Goal: Task Accomplishment & Management: Manage account settings

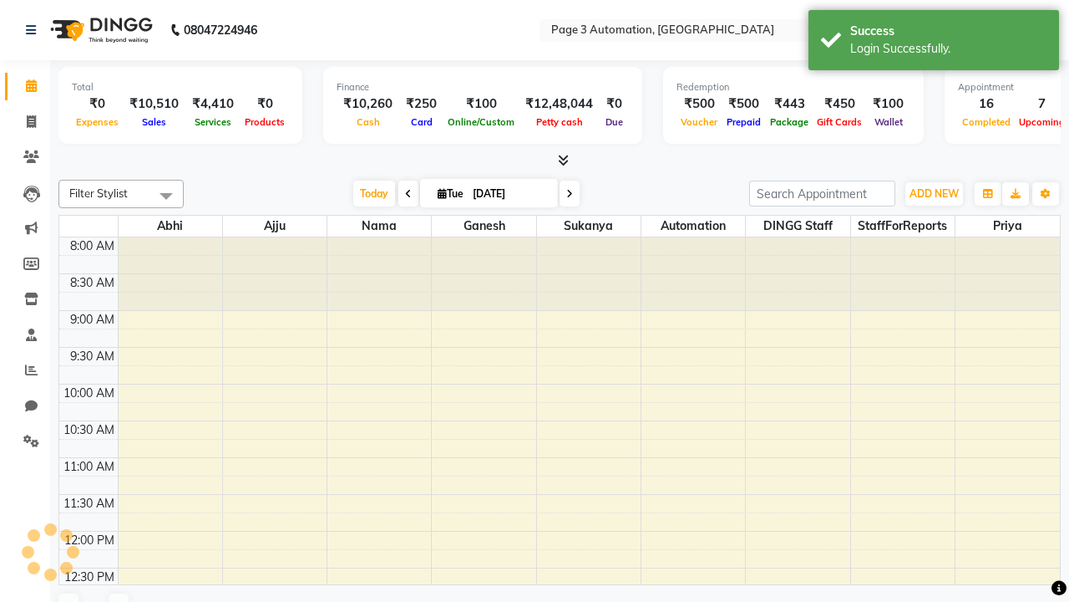
select select "en"
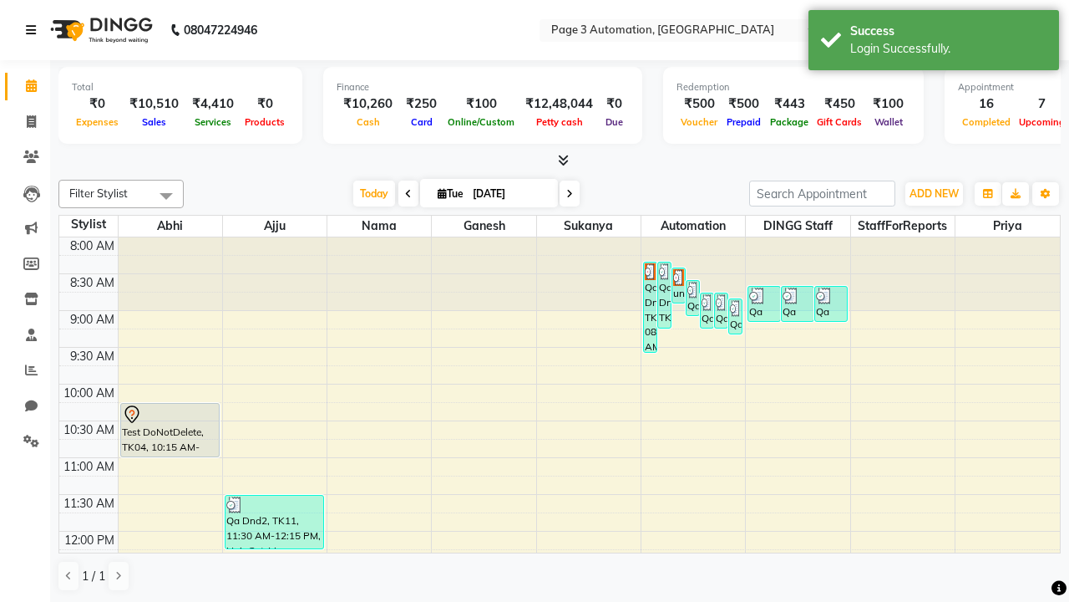
click at [34, 30] on icon at bounding box center [31, 30] width 10 height 12
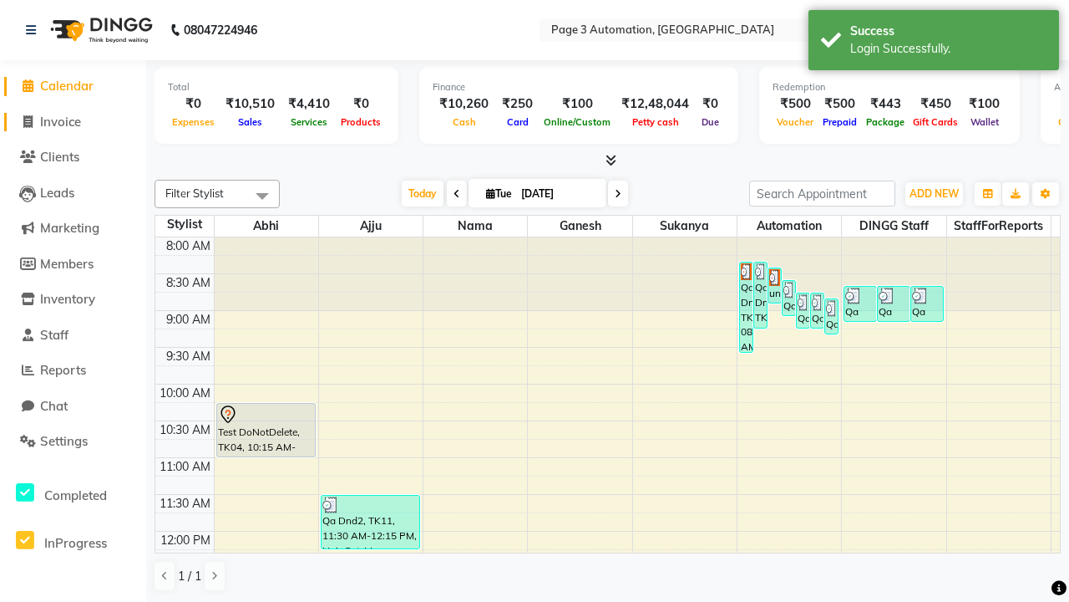
click at [73, 121] on span "Invoice" at bounding box center [60, 122] width 41 height 16
select select "service"
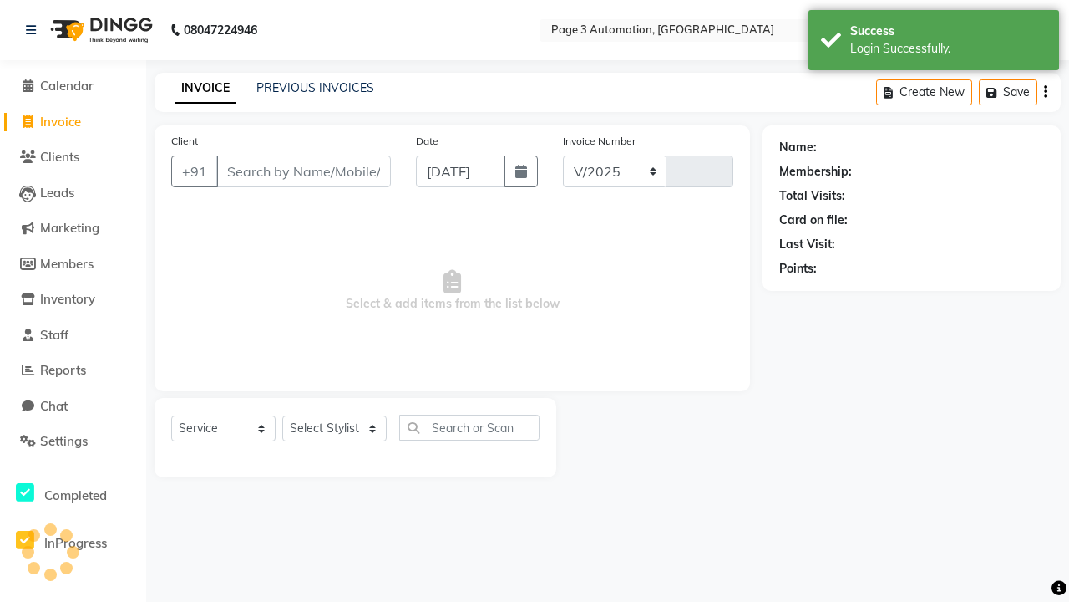
select select "2774"
type input "8752"
click at [34, 30] on icon at bounding box center [31, 30] width 10 height 12
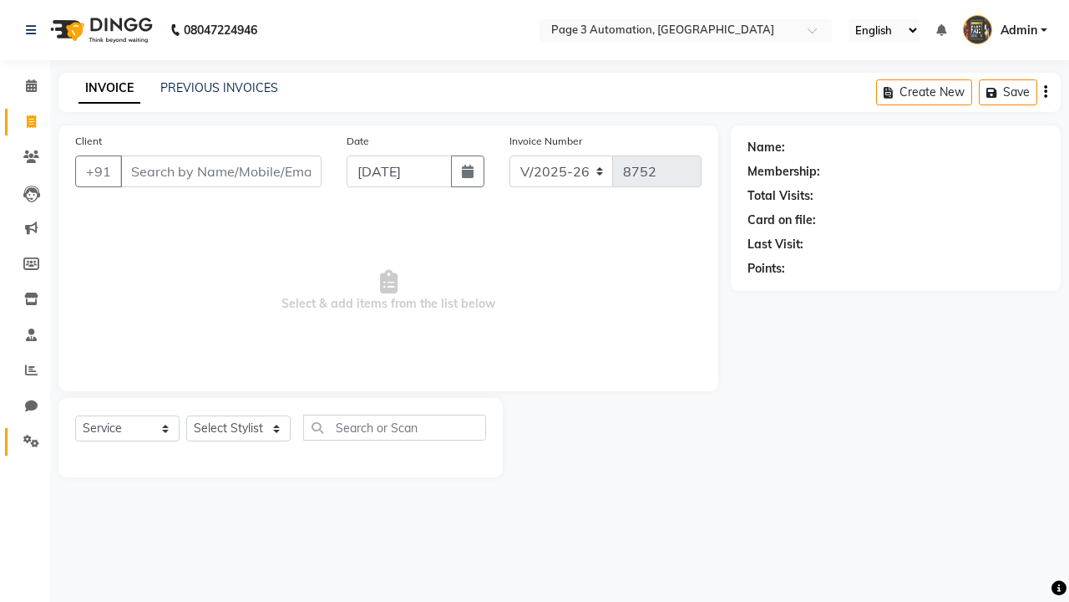
click at [25, 441] on icon at bounding box center [31, 440] width 16 height 13
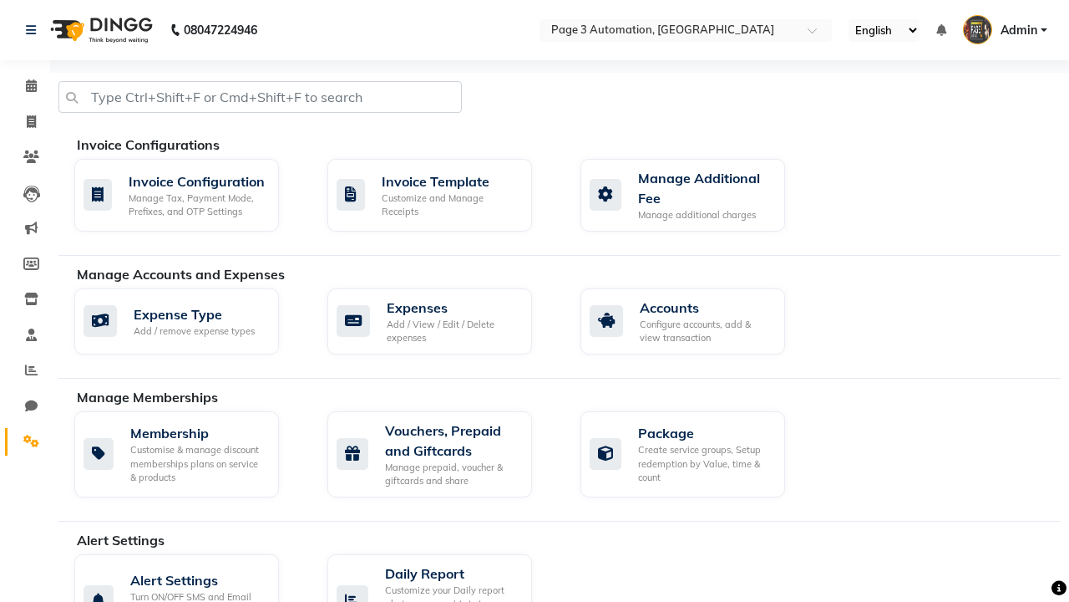
select select "2: 15"
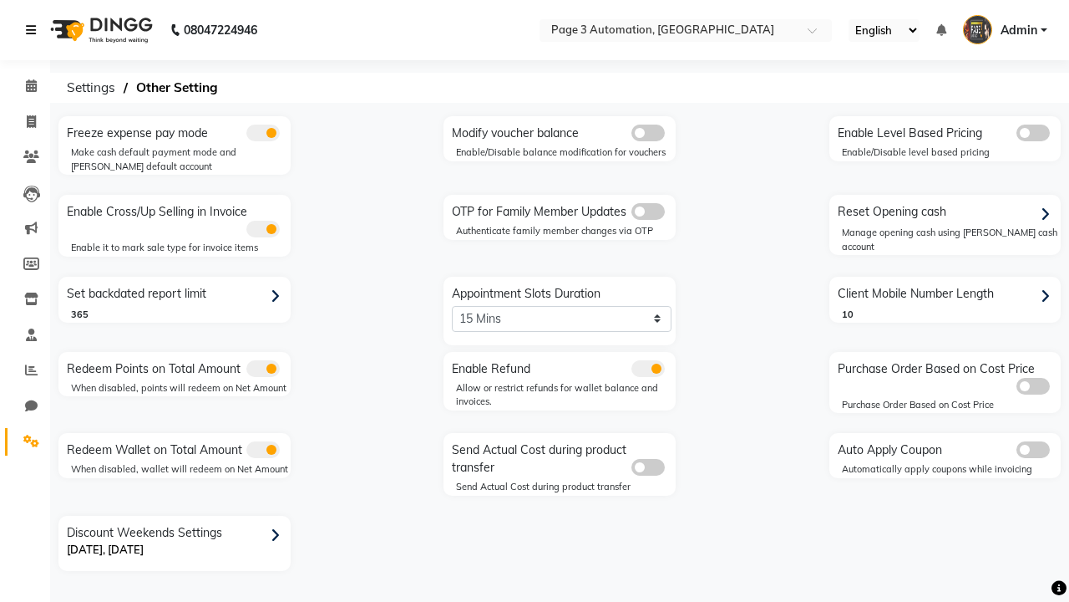
click at [34, 30] on icon at bounding box center [31, 30] width 10 height 12
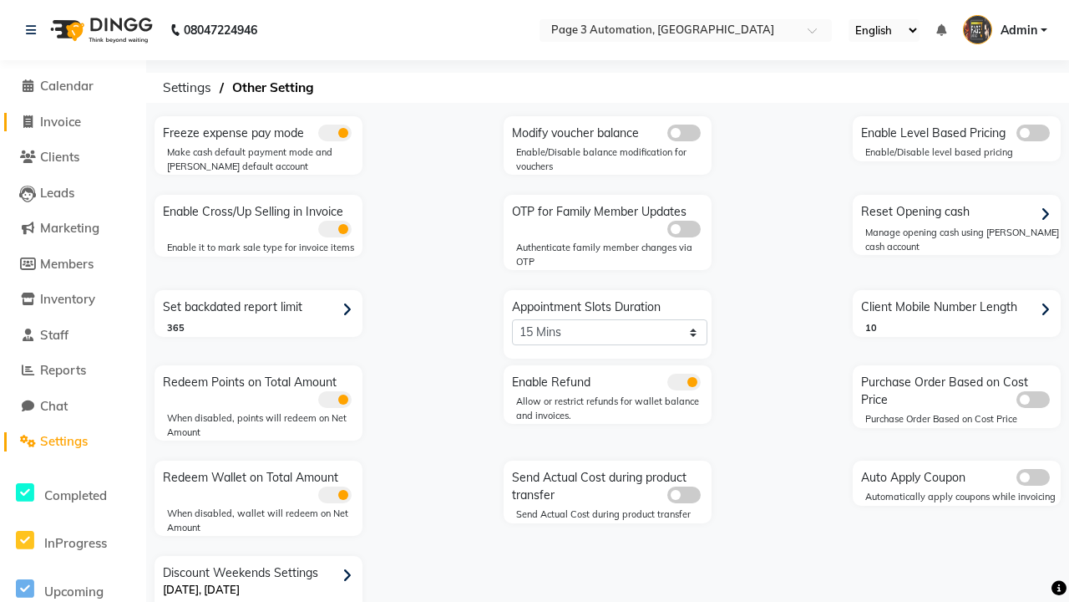
click at [73, 121] on span "Invoice" at bounding box center [60, 122] width 41 height 16
select select "service"
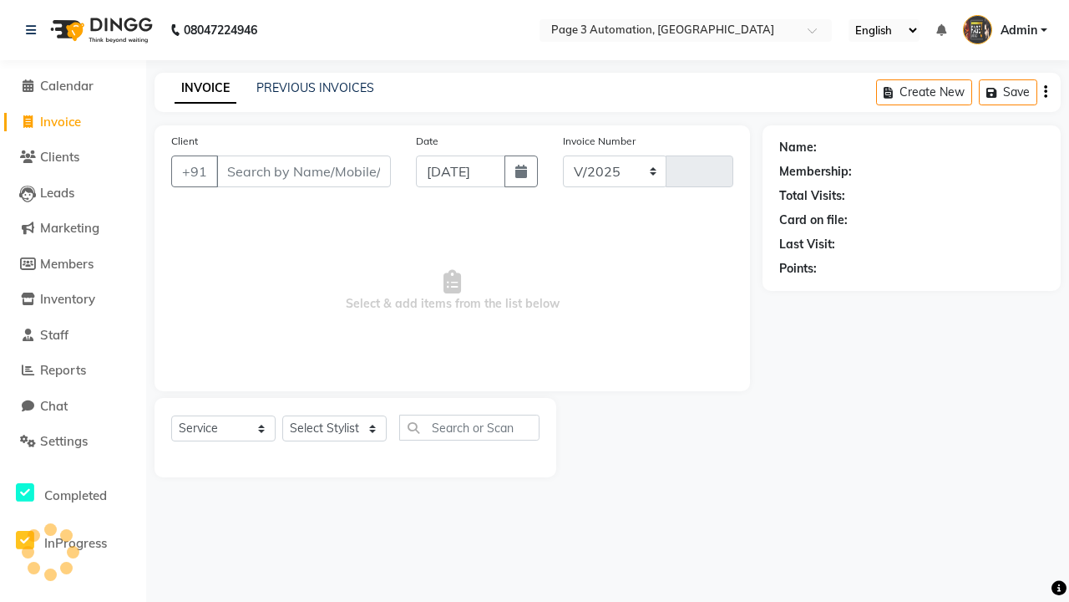
select select "2774"
type input "8752"
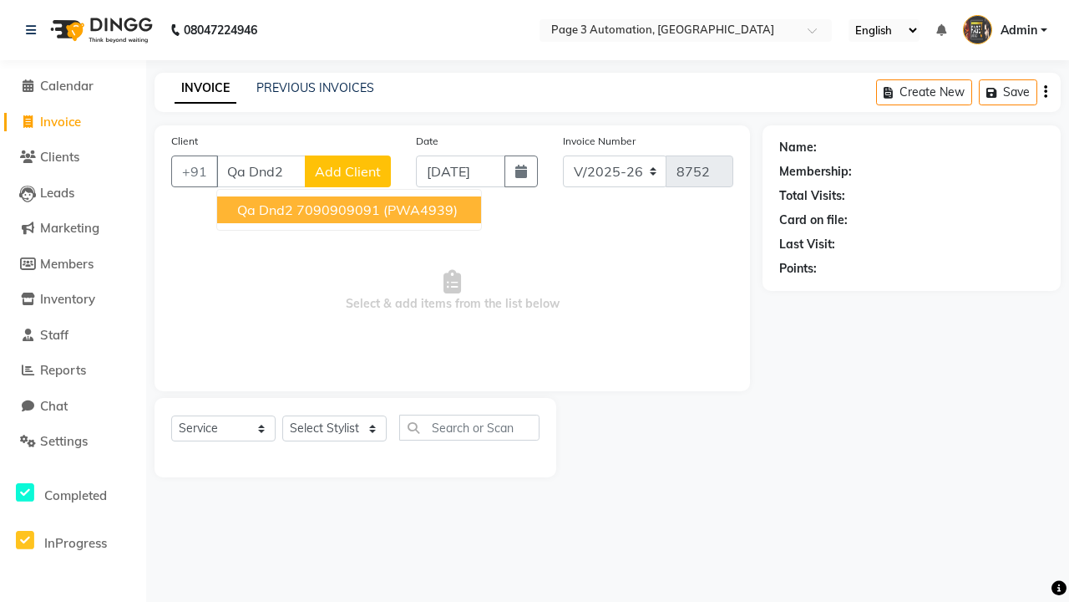
click at [351, 210] on ngb-highlight "7090909091" at bounding box center [339, 209] width 84 height 17
type input "7090909091"
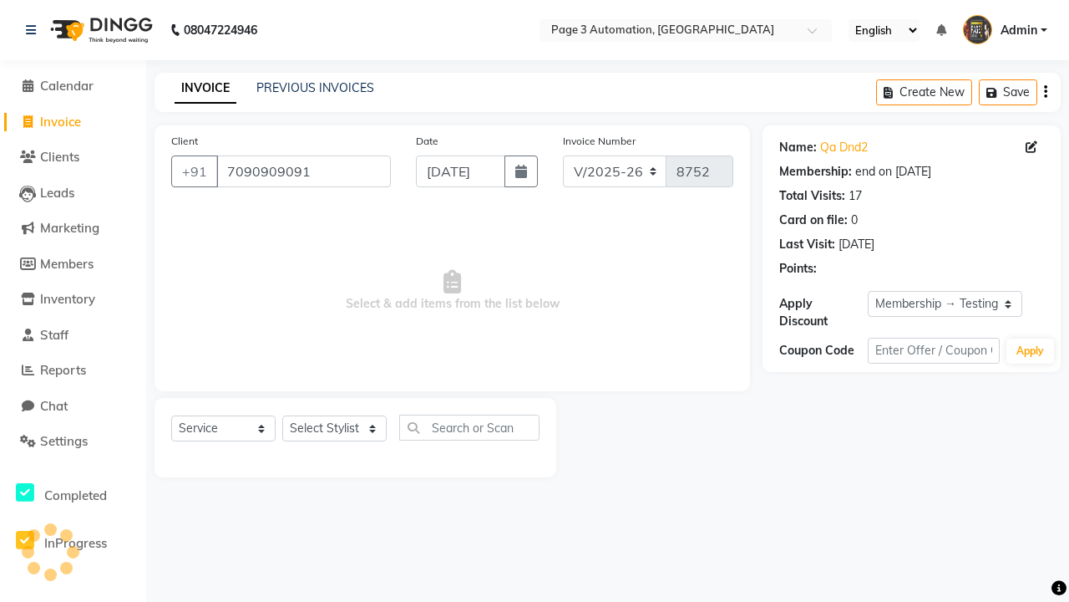
select select "0:"
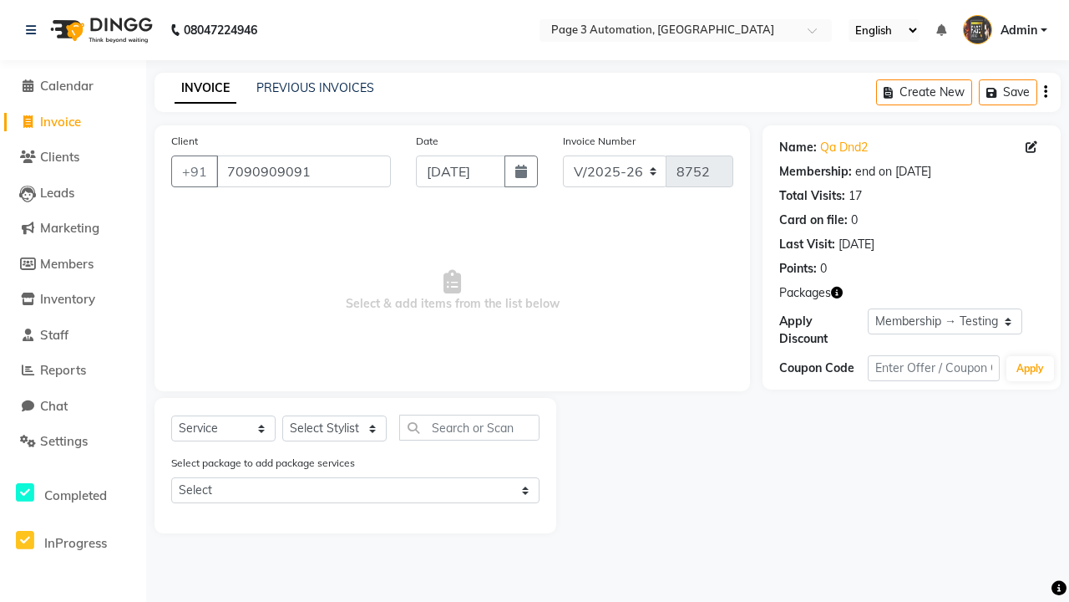
select select "71572"
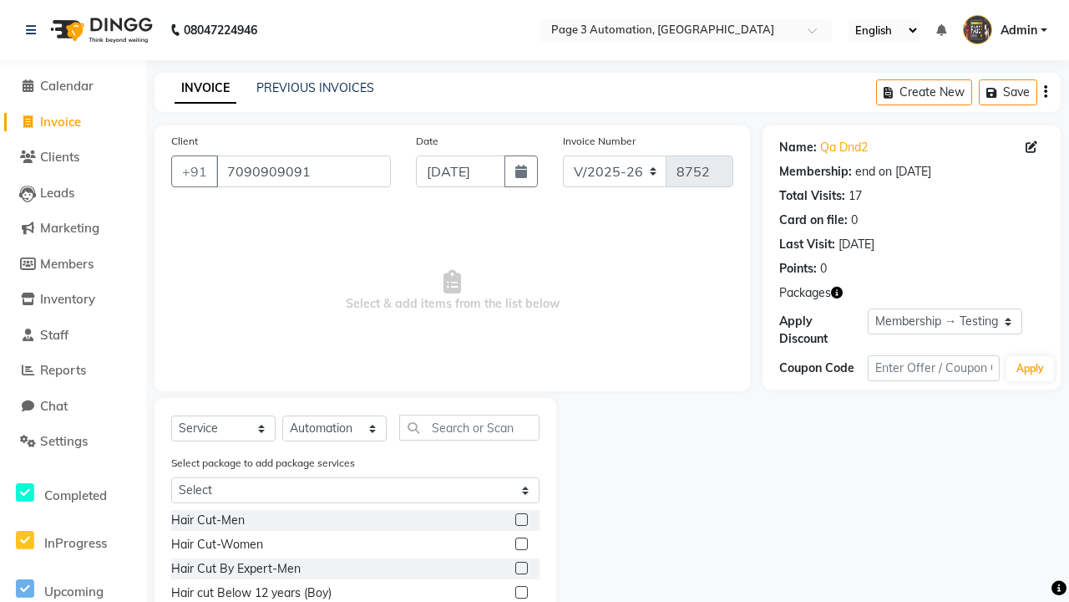
click at [521, 520] on label at bounding box center [522, 519] width 13 height 13
click at [521, 520] on input "checkbox" at bounding box center [521, 520] width 11 height 11
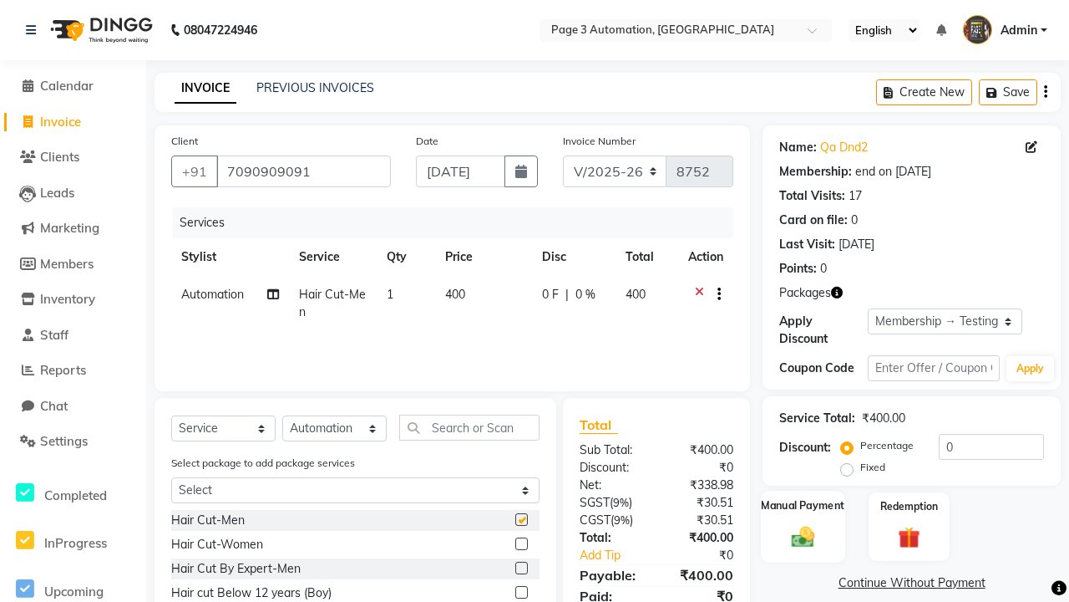
click at [803, 505] on label "Manual Payment" at bounding box center [804, 505] width 84 height 16
checkbox input "false"
click at [956, 583] on span "CASH" at bounding box center [956, 583] width 36 height 19
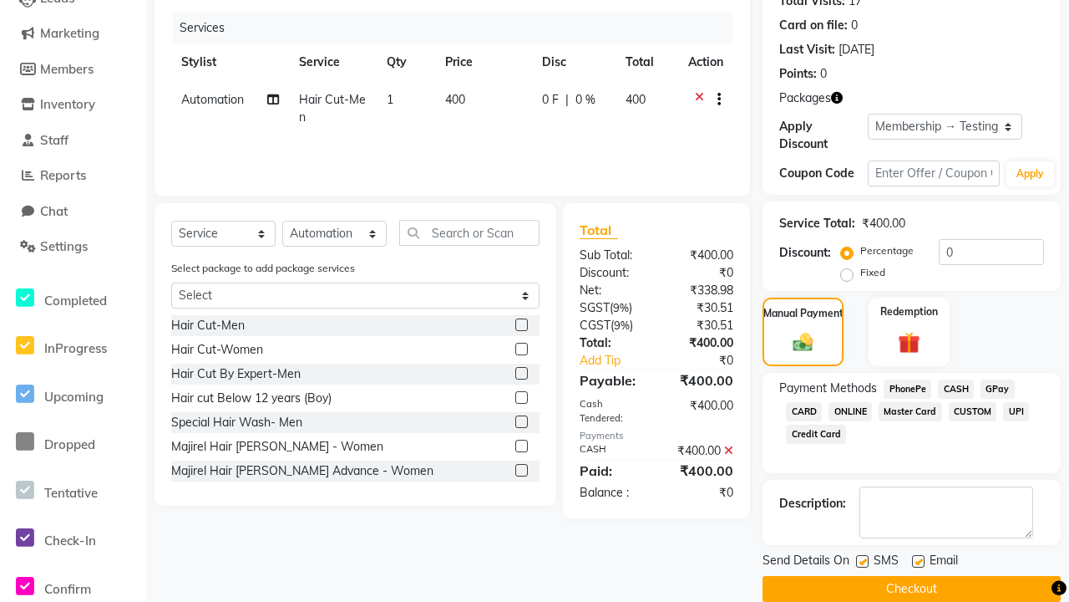
click at [862, 561] on label at bounding box center [862, 561] width 13 height 13
click at [862, 561] on input "checkbox" at bounding box center [861, 561] width 11 height 11
checkbox input "false"
click at [918, 561] on label at bounding box center [918, 561] width 13 height 13
click at [918, 561] on input "checkbox" at bounding box center [917, 561] width 11 height 11
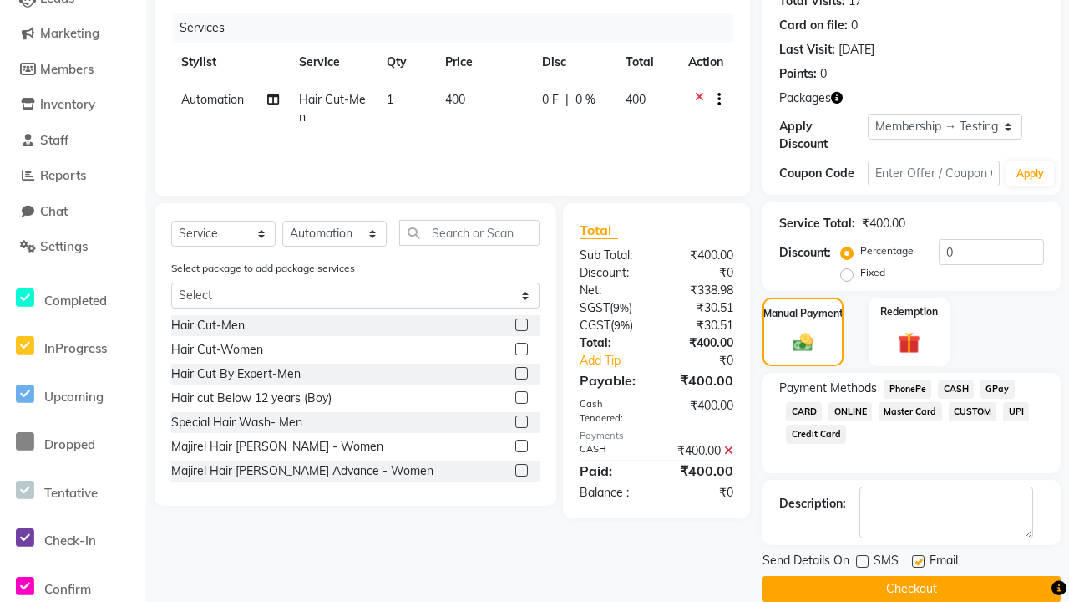
checkbox input "false"
click at [912, 588] on button "Checkout" at bounding box center [912, 589] width 298 height 26
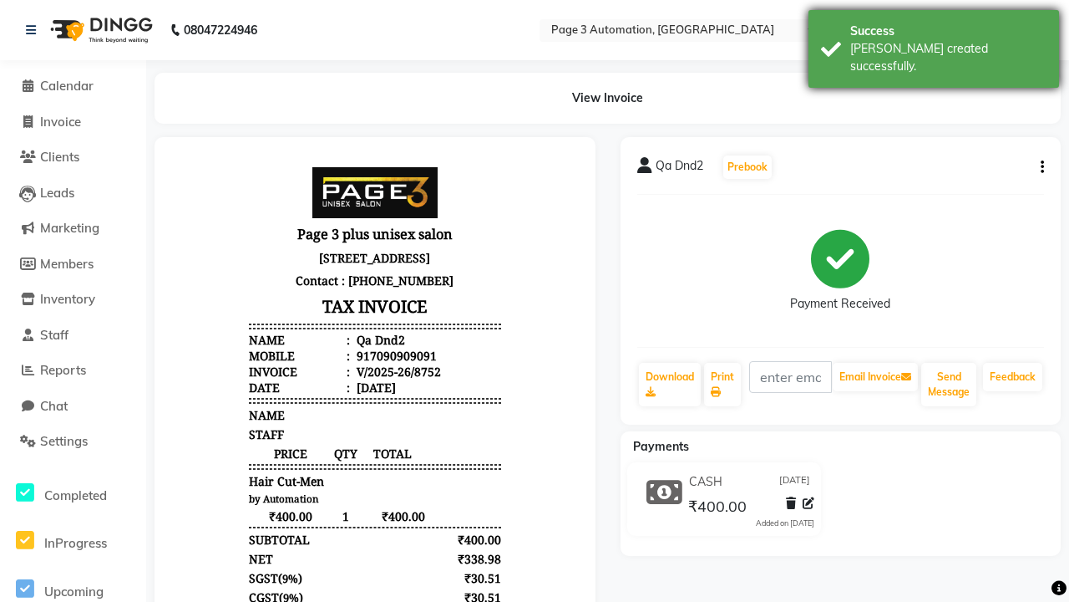
click at [934, 43] on div "[PERSON_NAME] created successfully." at bounding box center [949, 57] width 196 height 35
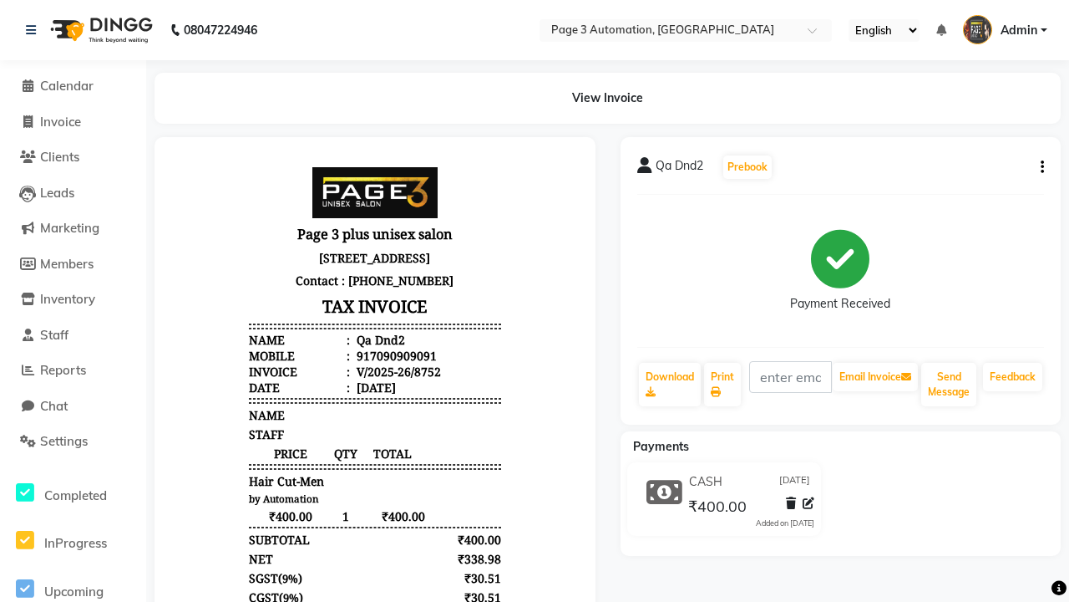
click at [1039, 167] on button "button" at bounding box center [1039, 168] width 10 height 18
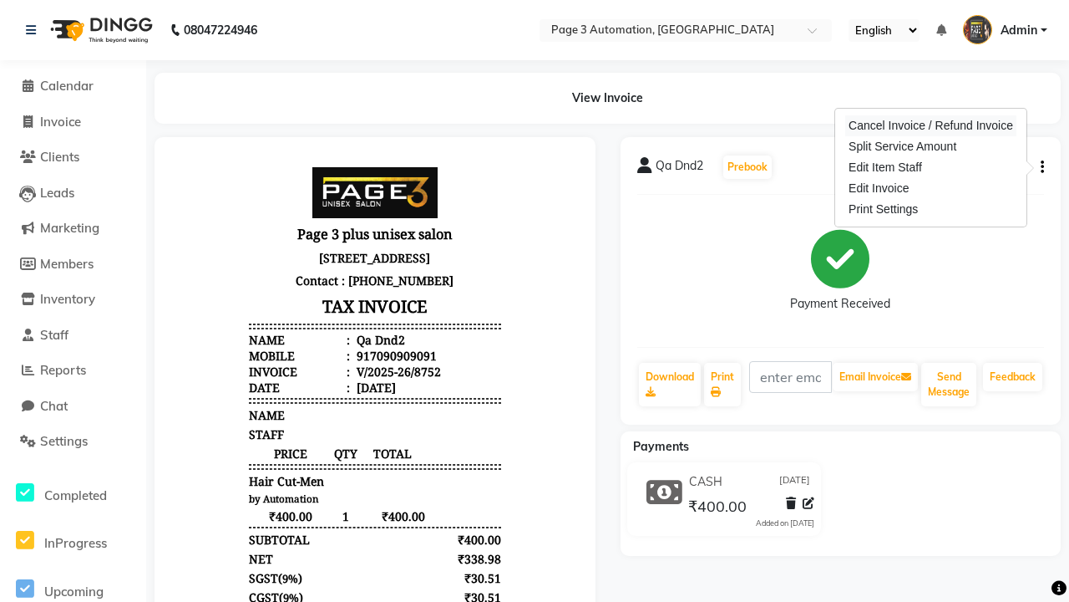
click at [931, 125] on div "Cancel Invoice / Refund Invoice" at bounding box center [931, 125] width 171 height 21
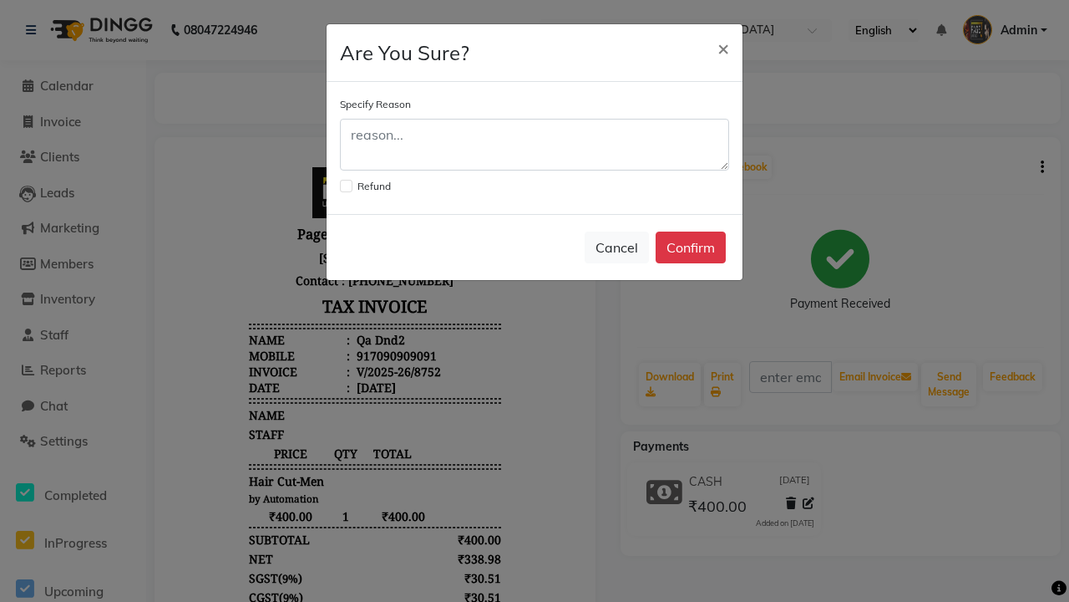
click at [346, 185] on label at bounding box center [346, 186] width 13 height 13
click at [346, 185] on input "checkbox" at bounding box center [345, 184] width 11 height 11
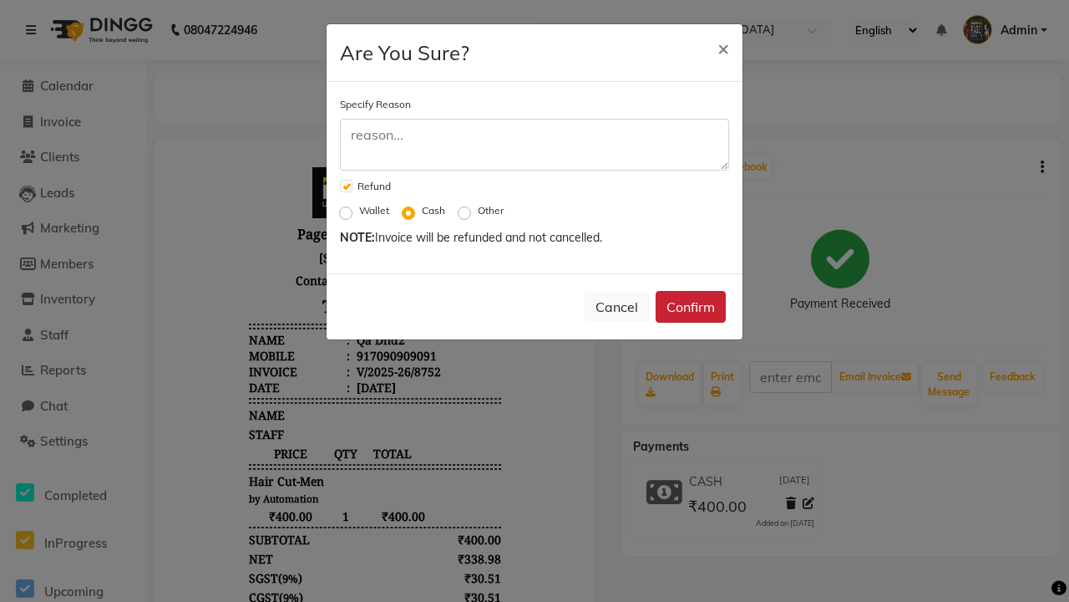
click at [691, 307] on button "Confirm" at bounding box center [691, 307] width 70 height 32
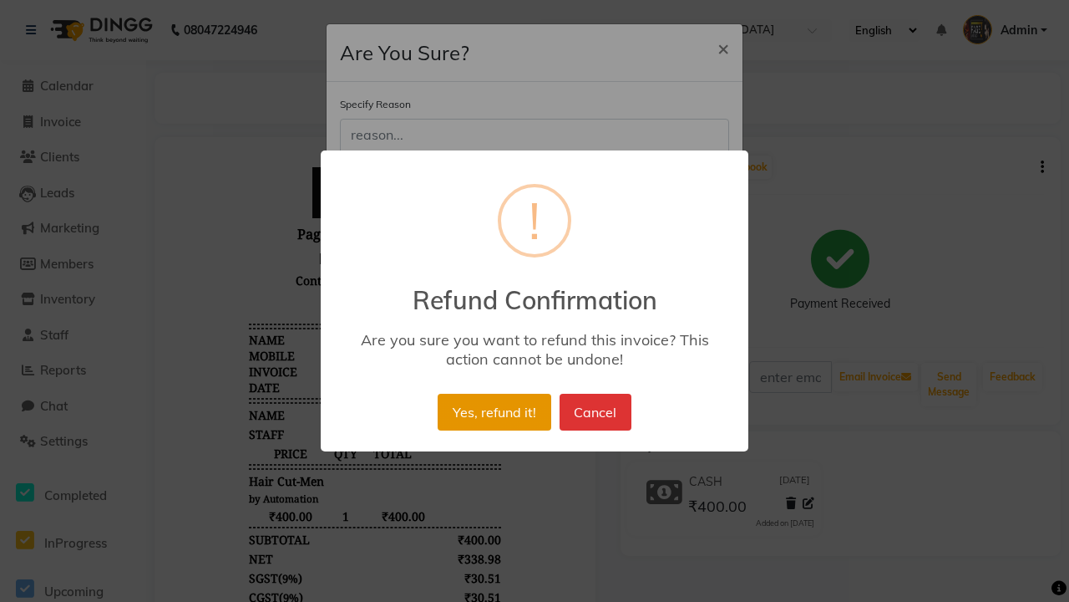
click at [494, 412] on button "Yes, refund it!" at bounding box center [494, 412] width 113 height 37
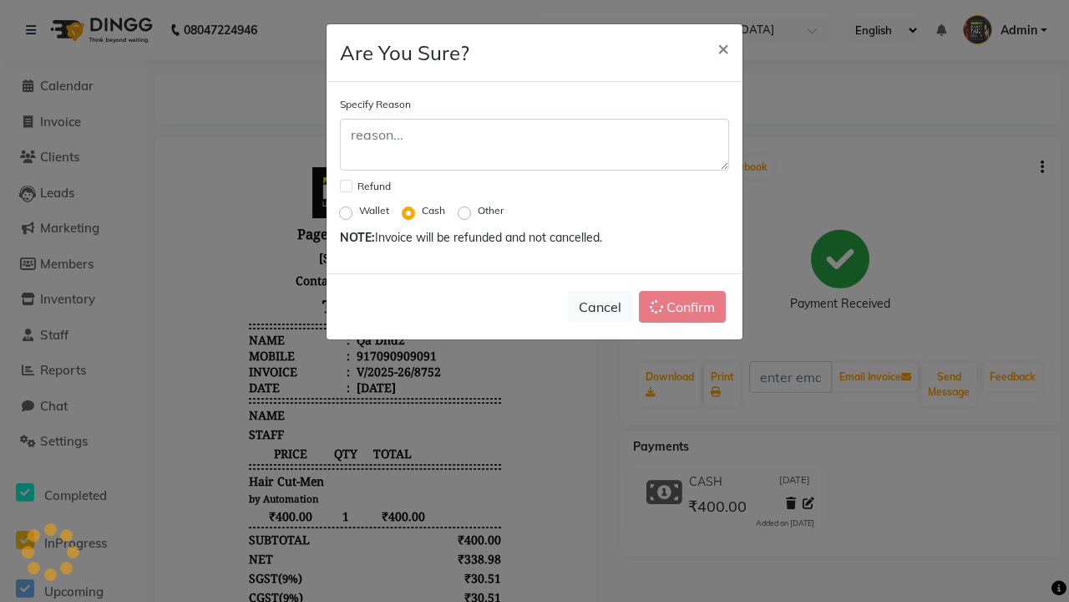
checkbox input "false"
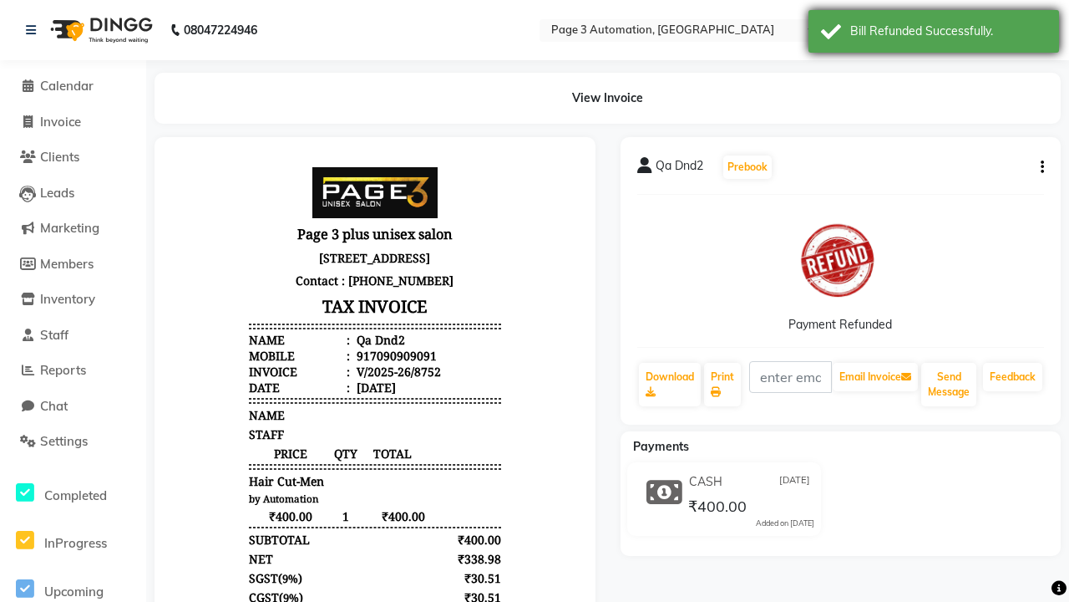
click at [934, 33] on div "Bill Refunded Successfully." at bounding box center [949, 32] width 196 height 18
click at [1001, 30] on span "Admin" at bounding box center [1019, 31] width 37 height 18
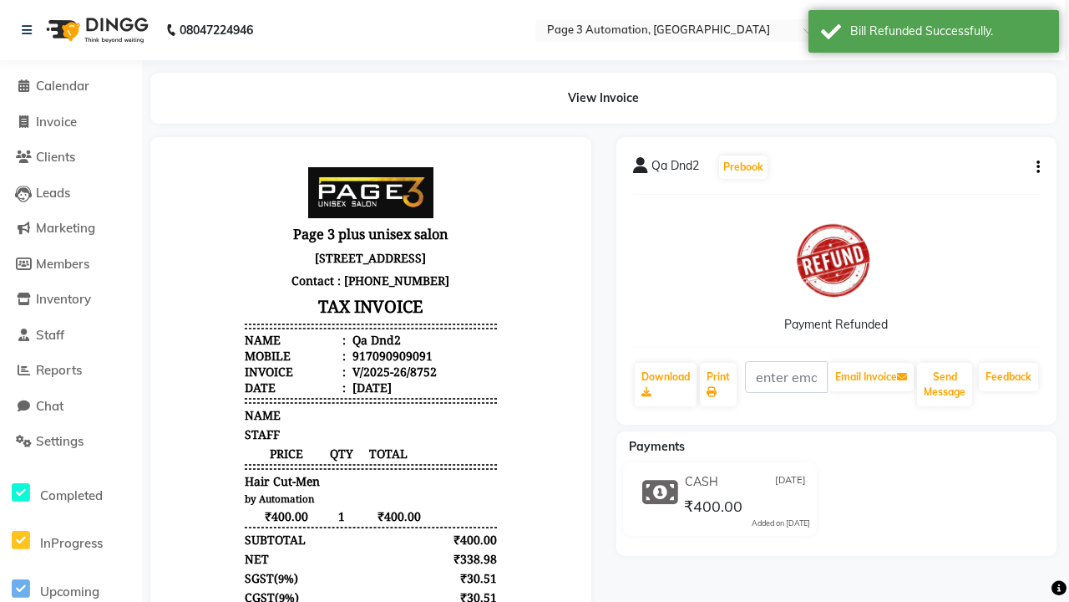
click at [0, 0] on link "Sign out" at bounding box center [0, 0] width 0 height 0
